Goal: Task Accomplishment & Management: Complete application form

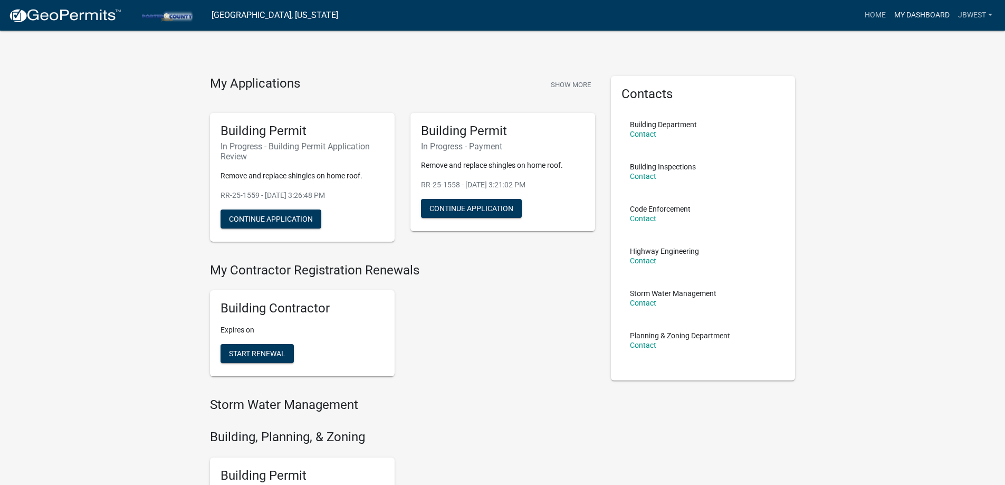
click at [935, 12] on link "My Dashboard" at bounding box center [922, 15] width 64 height 20
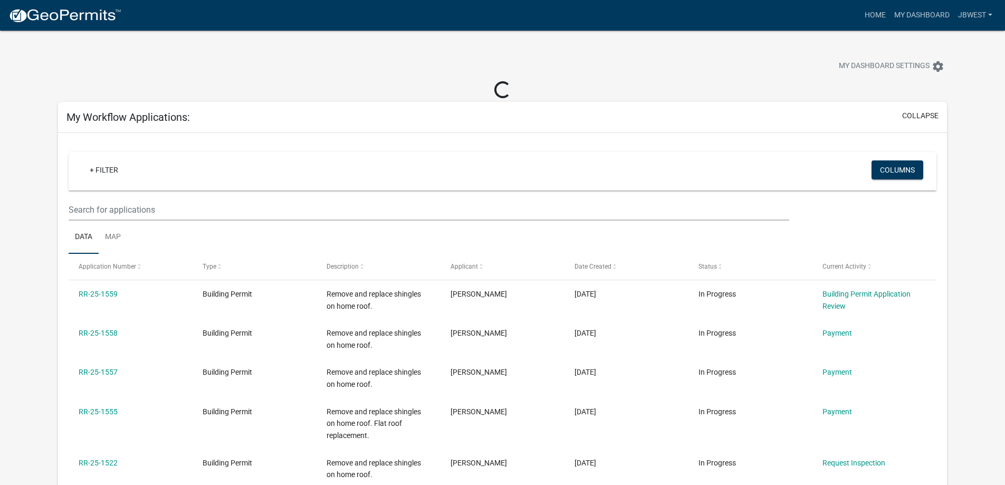
scroll to position [53, 0]
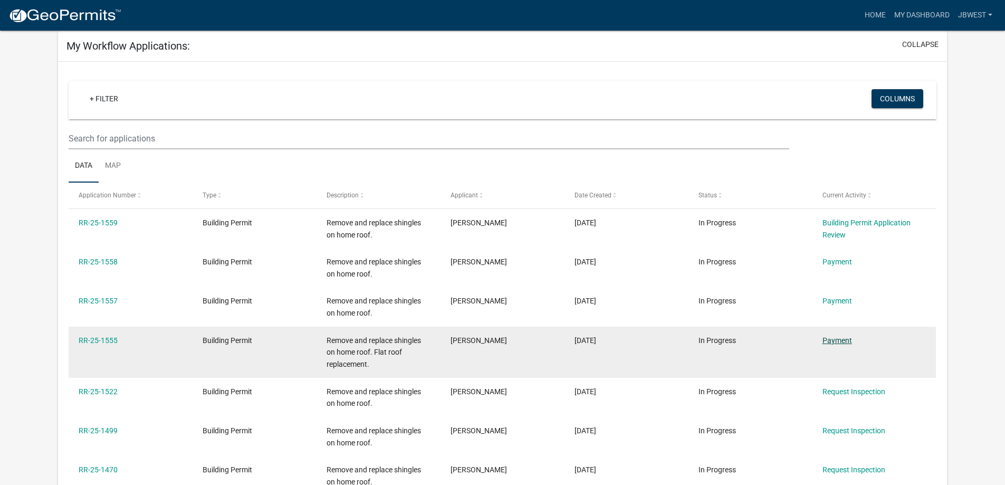
click at [840, 337] on link "Payment" at bounding box center [838, 340] width 30 height 8
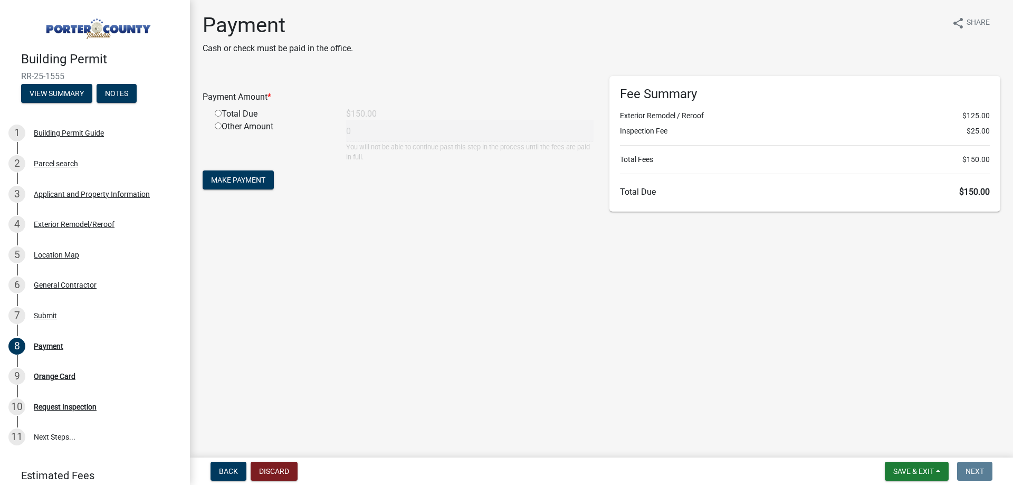
click at [219, 117] on div "Total Due" at bounding box center [272, 114] width 131 height 13
click at [218, 112] on input "radio" at bounding box center [218, 113] width 7 height 7
radio input "true"
type input "150"
click at [253, 181] on span "Make Payment" at bounding box center [238, 180] width 54 height 8
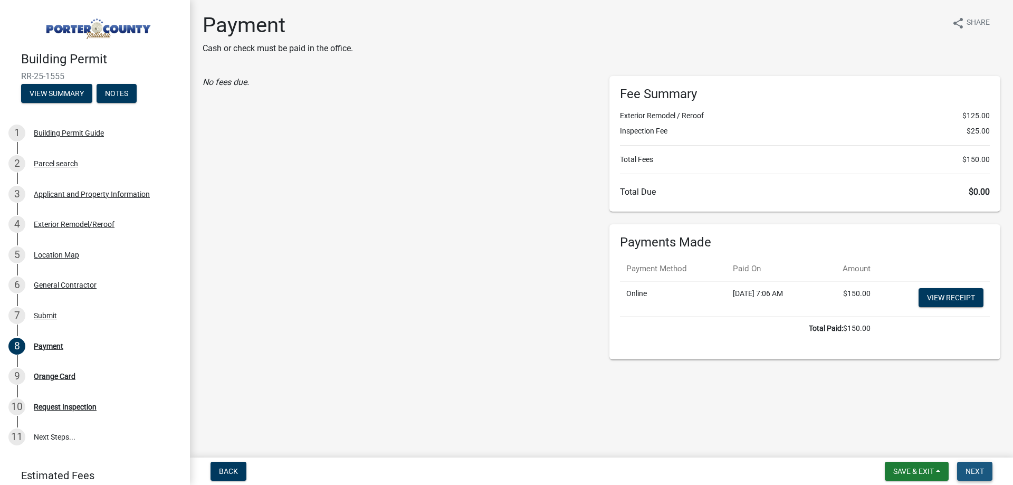
click at [972, 467] on span "Next" at bounding box center [975, 471] width 18 height 8
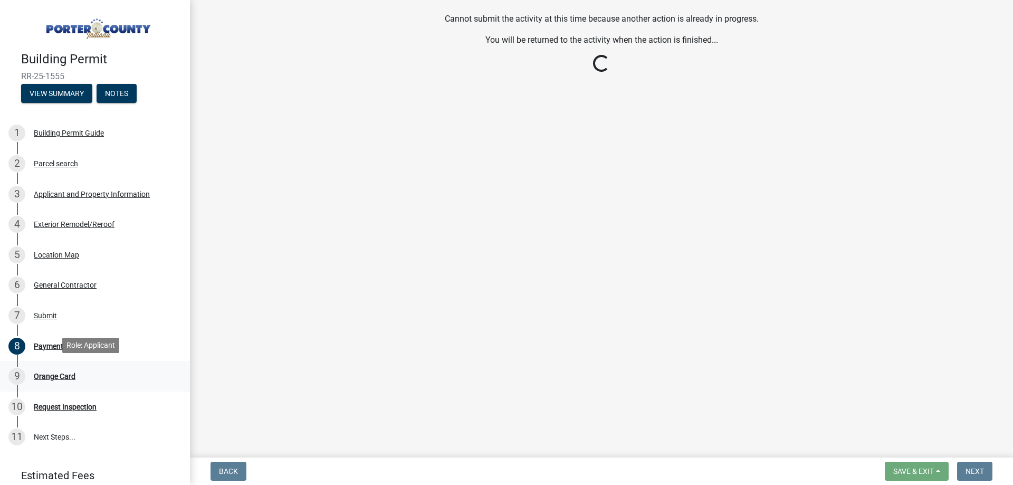
click at [64, 374] on div "Orange Card" at bounding box center [55, 375] width 42 height 7
click at [71, 374] on div "Orange Card" at bounding box center [55, 375] width 42 height 7
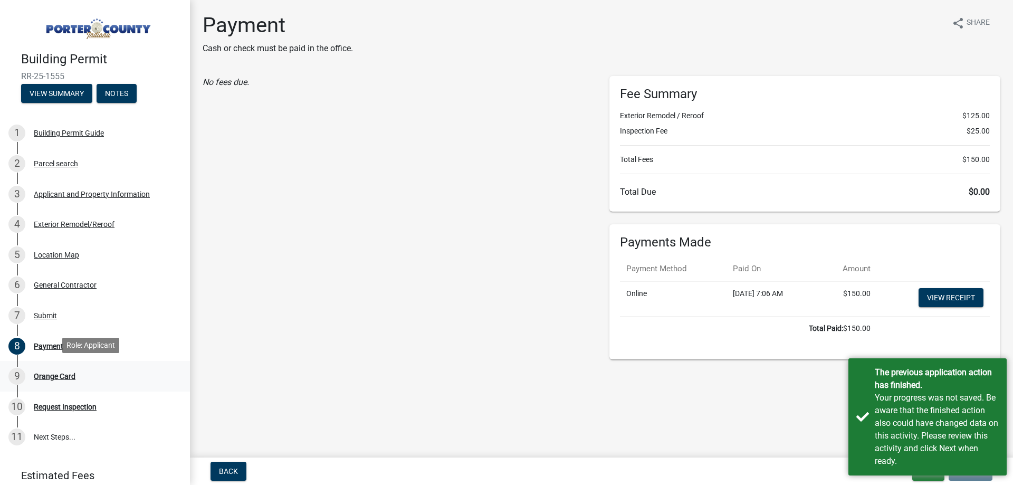
click at [51, 375] on div "Orange Card" at bounding box center [55, 375] width 42 height 7
click at [75, 374] on div "9 Orange Card" at bounding box center [90, 376] width 165 height 17
click at [802, 397] on main "Payment Cash or check must be paid in the office. share Share No fees due. Fee …" at bounding box center [601, 226] width 823 height 453
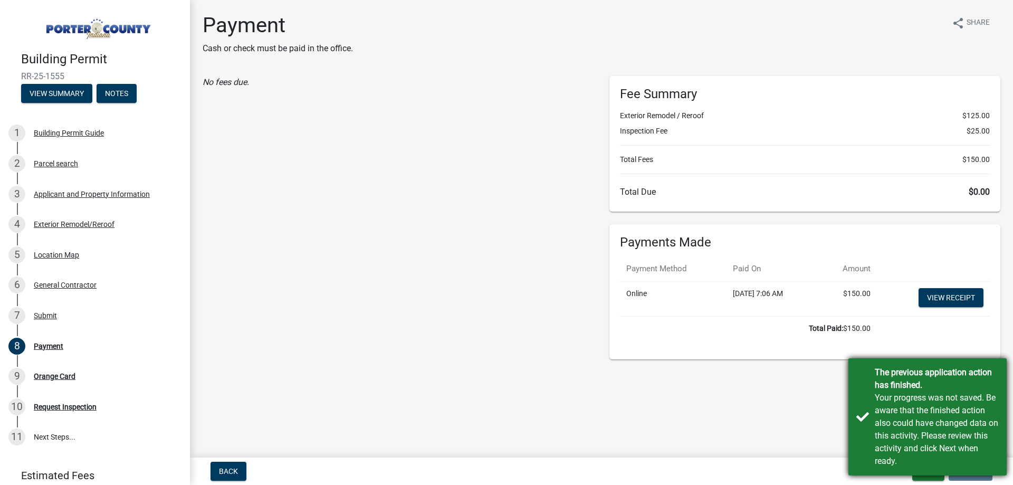
click at [982, 423] on div "Your progress was not saved. Be aware that the finished action also could have …" at bounding box center [937, 429] width 124 height 76
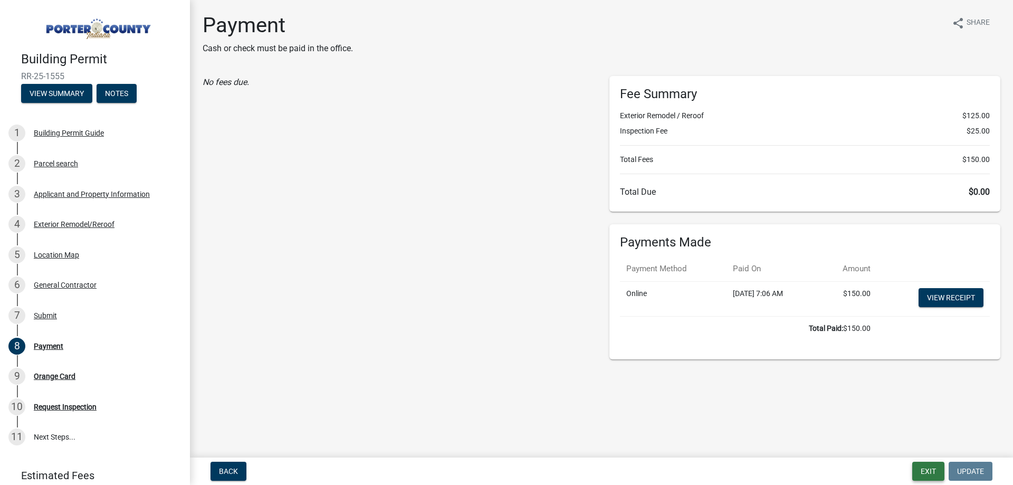
click at [922, 468] on button "Exit" at bounding box center [928, 471] width 32 height 19
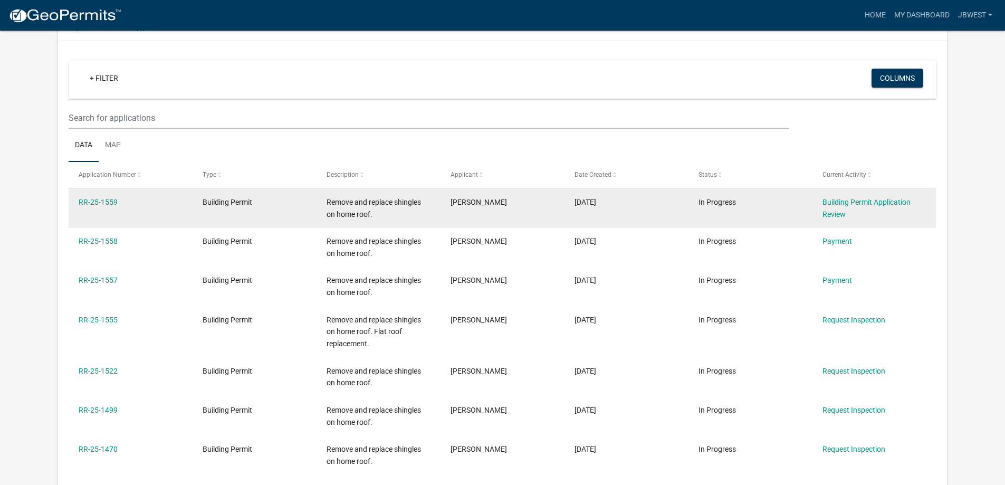
scroll to position [83, 0]
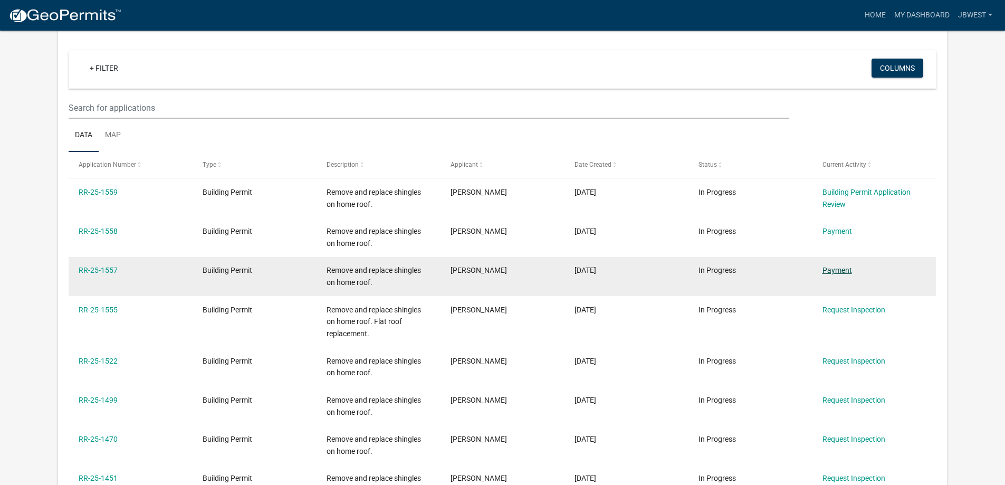
click at [848, 268] on link "Payment" at bounding box center [838, 270] width 30 height 8
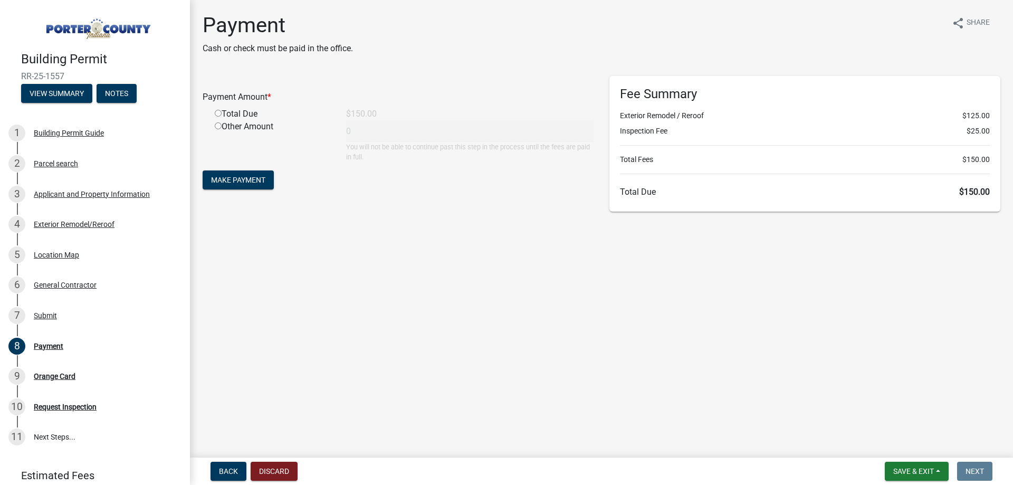
click at [221, 114] on input "radio" at bounding box center [218, 113] width 7 height 7
radio input "true"
type input "150"
click at [239, 179] on span "Make Payment" at bounding box center [238, 180] width 54 height 8
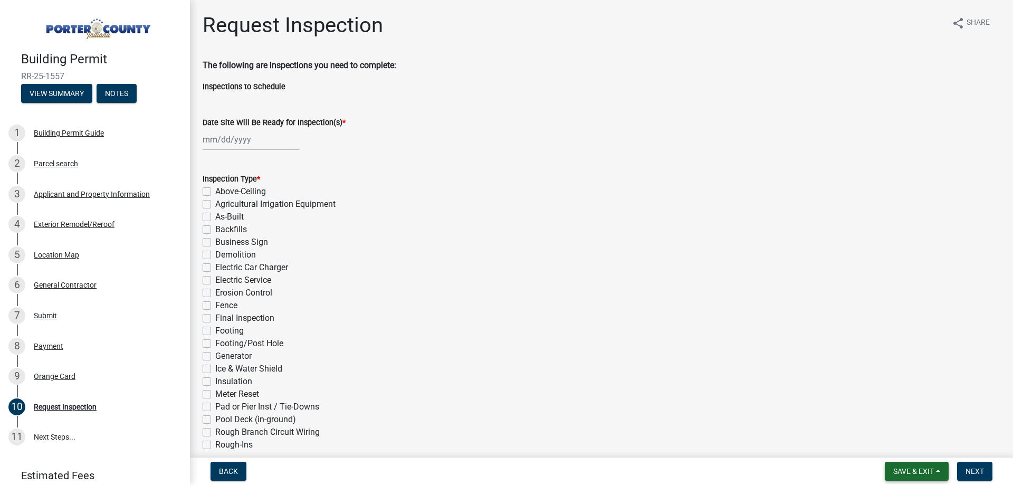
click at [909, 469] on span "Save & Exit" at bounding box center [913, 471] width 41 height 8
click at [895, 443] on button "Save & Exit" at bounding box center [906, 443] width 84 height 25
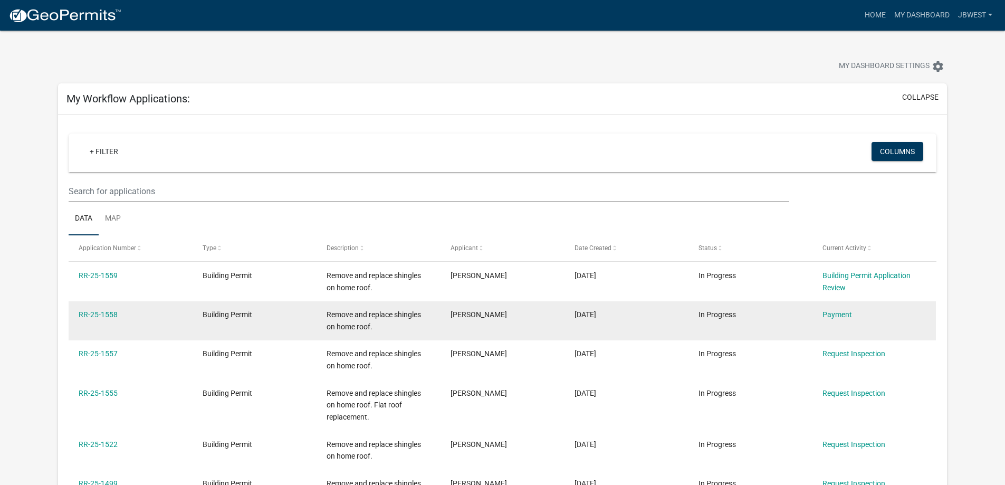
click at [838, 309] on div "Payment" at bounding box center [874, 315] width 103 height 12
click at [840, 312] on link "Payment" at bounding box center [838, 314] width 30 height 8
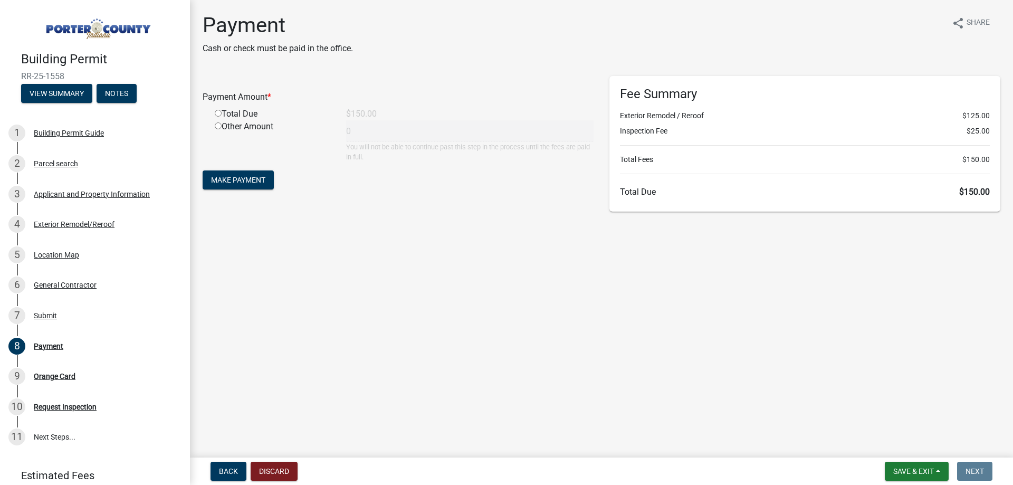
click at [219, 111] on input "radio" at bounding box center [218, 113] width 7 height 7
radio input "true"
type input "150"
click at [238, 192] on form "Payment Amount * Total Due $150.00 Other Amount 150 You will not be able to con…" at bounding box center [398, 134] width 391 height 116
click at [243, 184] on span "Make Payment" at bounding box center [238, 180] width 54 height 8
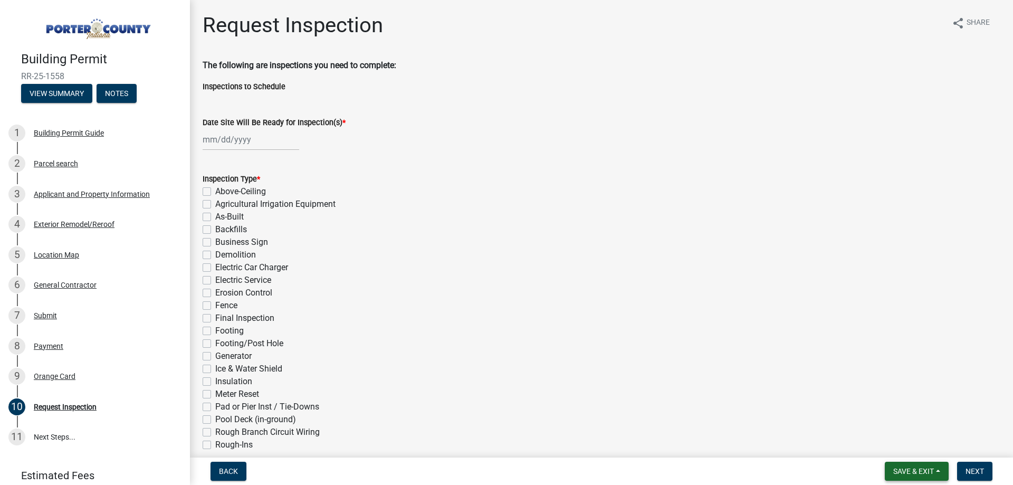
click at [918, 471] on span "Save & Exit" at bounding box center [913, 471] width 41 height 8
click at [906, 445] on button "Save & Exit" at bounding box center [906, 443] width 84 height 25
